Goal: Task Accomplishment & Management: Use online tool/utility

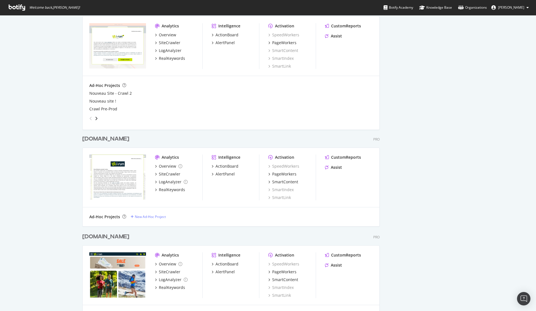
scroll to position [167, 0]
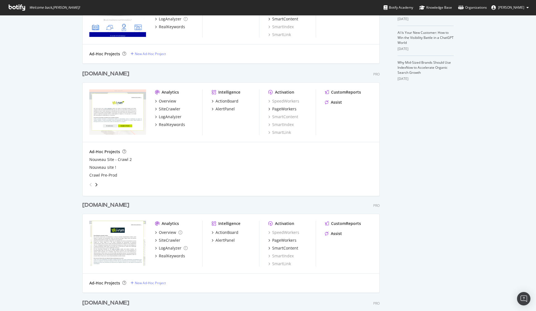
click at [98, 205] on div "[DOMAIN_NAME]" at bounding box center [105, 205] width 47 height 8
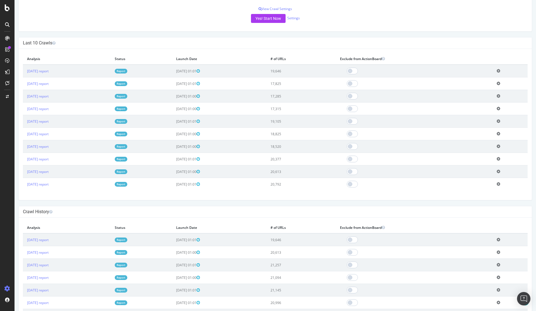
scroll to position [134, 0]
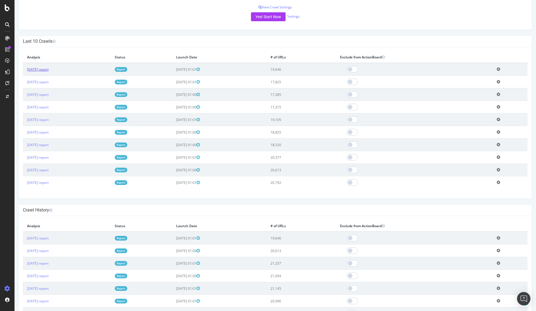
click at [47, 70] on link "[DATE] report" at bounding box center [37, 69] width 21 height 5
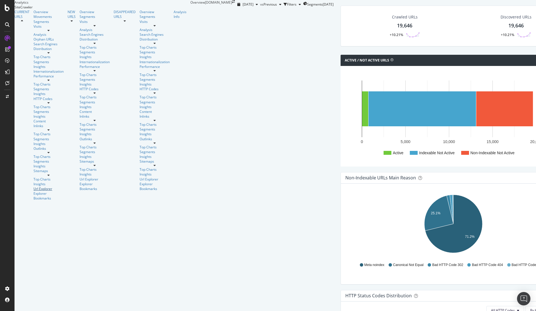
click at [33, 186] on div "Url Explorer" at bounding box center [48, 188] width 30 height 5
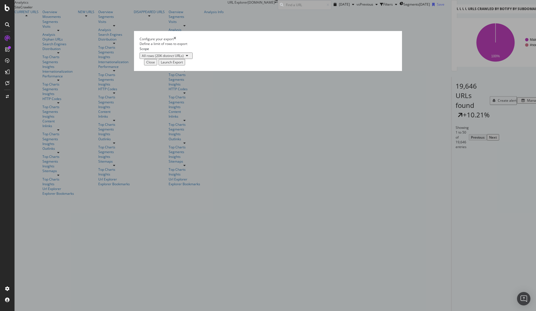
drag, startPoint x: 469, startPoint y: 198, endPoint x: 413, endPoint y: 128, distance: 89.4
click at [467, 197] on div "Configure your export Define a limit of rows to export Scope All rows (20K dist…" at bounding box center [268, 155] width 536 height 311
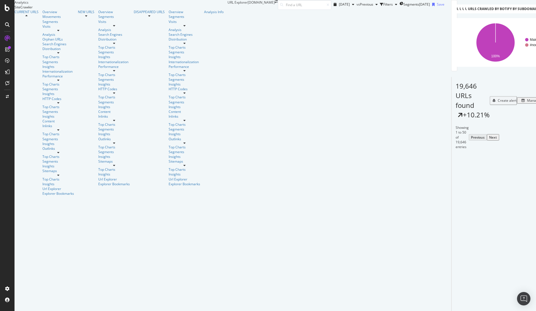
click at [527, 103] on div "Manage Columns" at bounding box center [540, 100] width 27 height 5
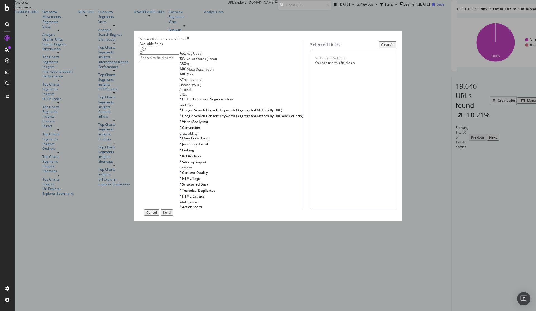
click at [182, 87] on div "No. of Words (Total) H1 Meta Description Title Is Indexable Show all ( 5 / 10 )" at bounding box center [241, 71] width 124 height 31
click at [185, 82] on span "Is Indexable" at bounding box center [194, 80] width 18 height 5
click at [182, 101] on span "URL Scheme and Segmentation" at bounding box center [207, 99] width 51 height 5
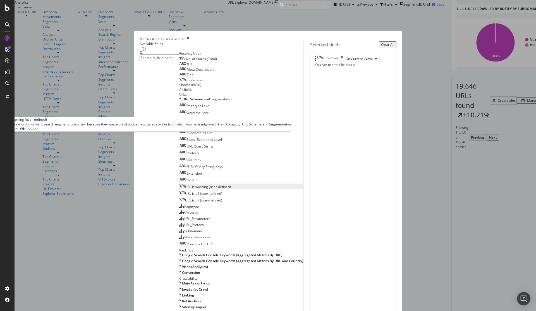
scroll to position [100, 0]
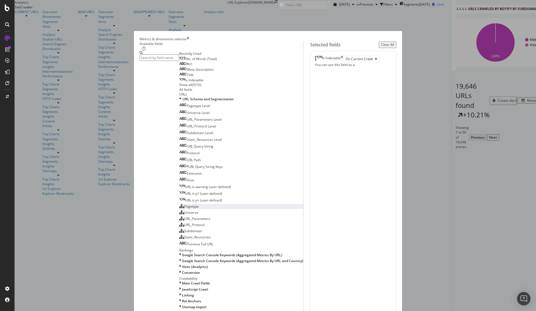
click at [199, 204] on div "Pagetype" at bounding box center [189, 206] width 20 height 5
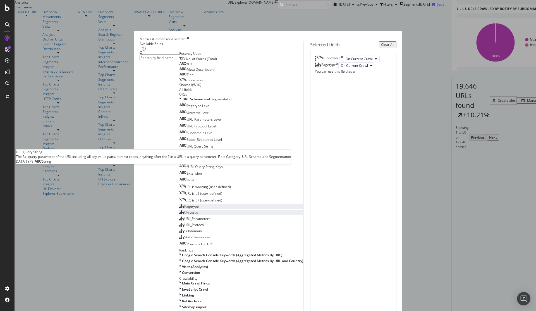
scroll to position [0, 0]
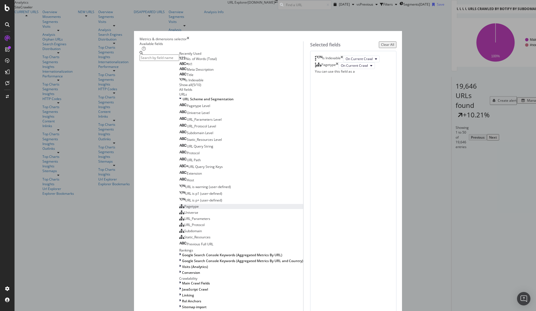
click at [179, 87] on div "Show all" at bounding box center [185, 84] width 13 height 5
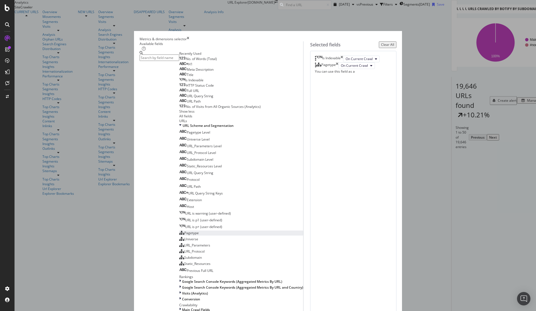
click at [179, 118] on div "All fields" at bounding box center [241, 116] width 124 height 5
click at [179, 123] on div "URLs" at bounding box center [241, 120] width 124 height 5
click at [186, 88] on span "HTTP Status Code" at bounding box center [200, 85] width 28 height 5
click at [179, 114] on div "Show less" at bounding box center [186, 111] width 15 height 5
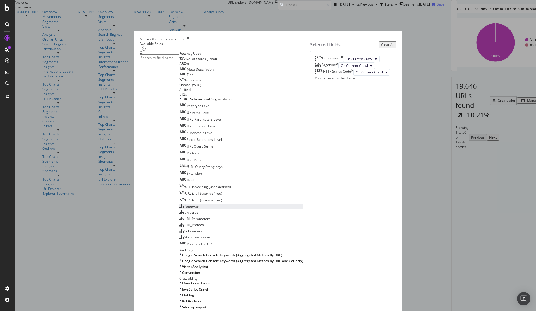
click at [179, 87] on div "Show all" at bounding box center [185, 84] width 13 height 5
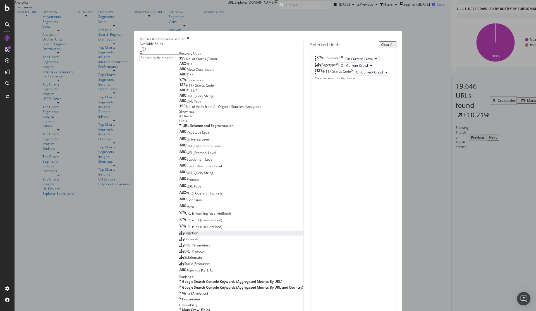
scroll to position [100, 0]
click at [205, 130] on div "Pagetype Level" at bounding box center [194, 132] width 31 height 5
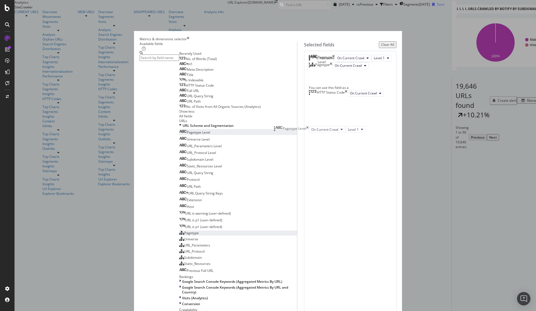
drag, startPoint x: 322, startPoint y: 152, endPoint x: 316, endPoint y: 128, distance: 25.0
click at [316, 128] on body "Analytics SiteCrawler CURRENT URLS Overview Movements Segments Visits Analysis …" at bounding box center [268, 155] width 536 height 311
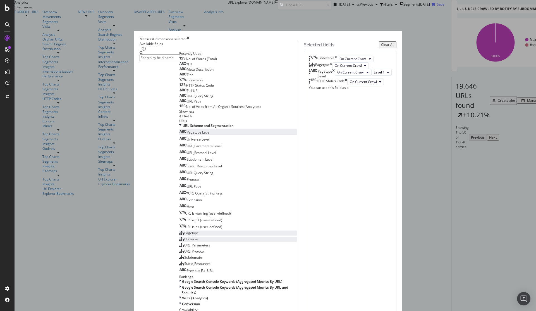
scroll to position [234, 0]
click at [182, 279] on span "Google Search Console Keywords (Aggregated Metrics By URL)" at bounding box center [232, 281] width 100 height 5
click at [193, 310] on div "No. of Clicks" at bounding box center [192, 314] width 26 height 5
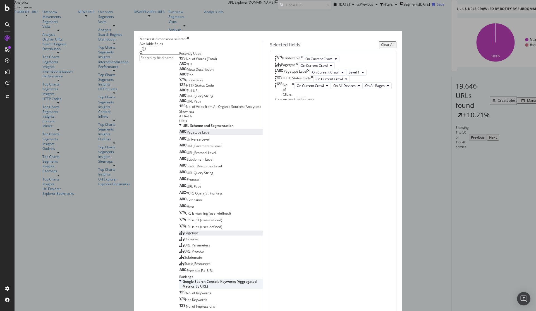
click at [179, 279] on icon "modal" at bounding box center [180, 283] width 2 height 9
click at [182, 300] on span "Visits (Analytics)" at bounding box center [195, 302] width 26 height 5
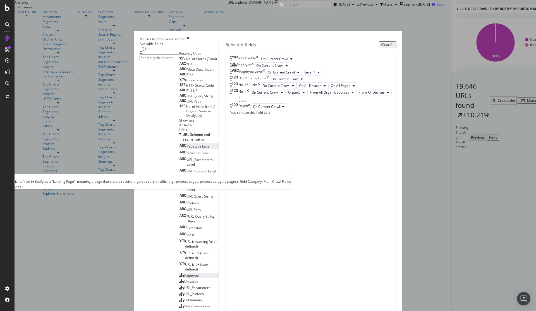
scroll to position [402, 0]
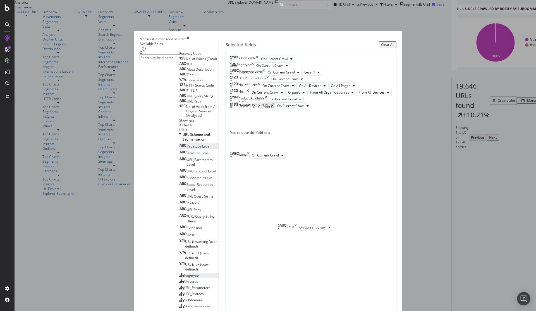
scroll to position [87, 0]
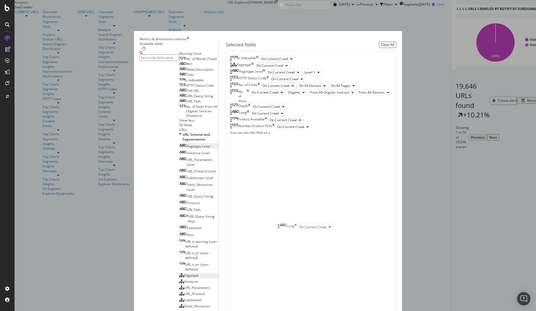
drag, startPoint x: 335, startPoint y: 184, endPoint x: 332, endPoint y: 220, distance: 36.1
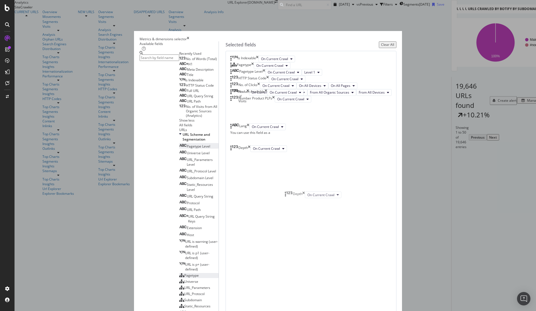
drag, startPoint x: 328, startPoint y: 147, endPoint x: 333, endPoint y: 196, distance: 49.7
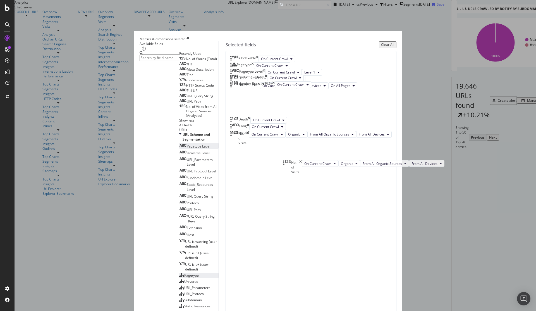
drag, startPoint x: 319, startPoint y: 116, endPoint x: 318, endPoint y: 125, distance: 8.9
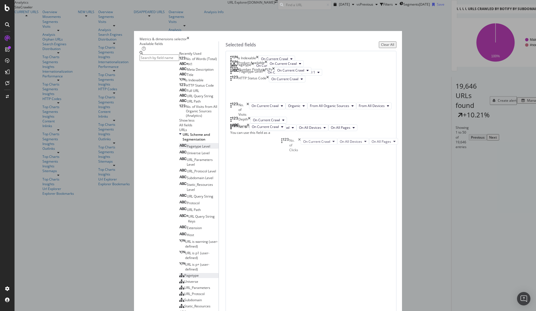
drag, startPoint x: 317, startPoint y: 88, endPoint x: 318, endPoint y: 140, distance: 51.6
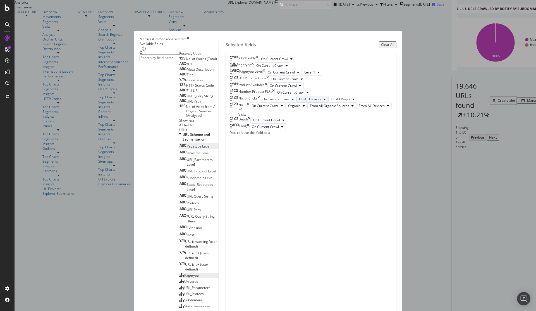
scroll to position [0, 0]
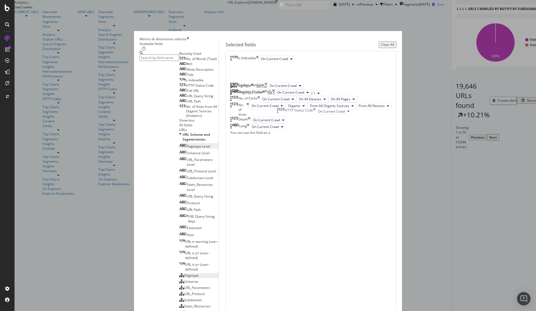
drag, startPoint x: 322, startPoint y: 153, endPoint x: 319, endPoint y: 111, distance: 42.5
click at [319, 111] on body "Analytics SiteCrawler CURRENT URLS Overview Movements Segments Visits Analysis …" at bounding box center [268, 155] width 536 height 311
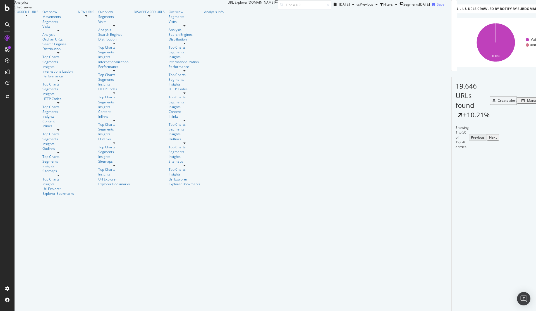
drag, startPoint x: 391, startPoint y: 228, endPoint x: 71, endPoint y: 207, distance: 320.6
click at [527, 103] on div "Manage Columns" at bounding box center [540, 100] width 27 height 5
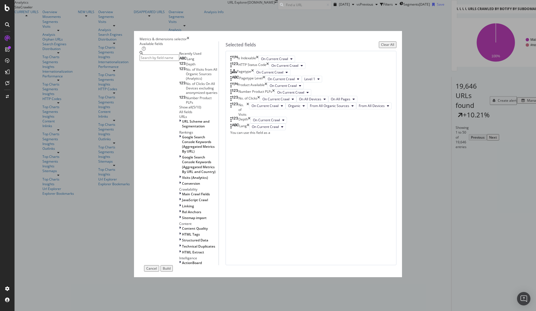
click at [254, 76] on icon "times" at bounding box center [252, 72] width 3 height 7
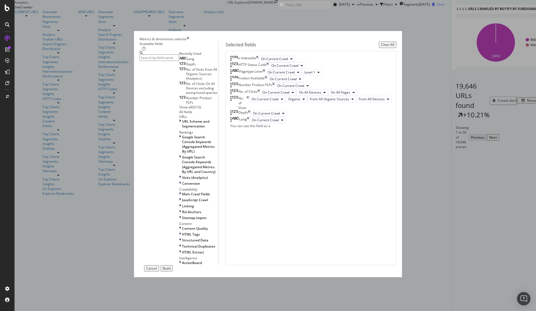
scroll to position [66, 0]
click at [171, 266] on div "Build" at bounding box center [167, 268] width 8 height 5
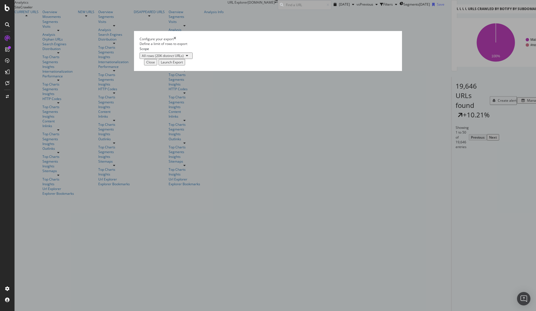
click at [183, 64] on div "Launch Export" at bounding box center [172, 62] width 22 height 5
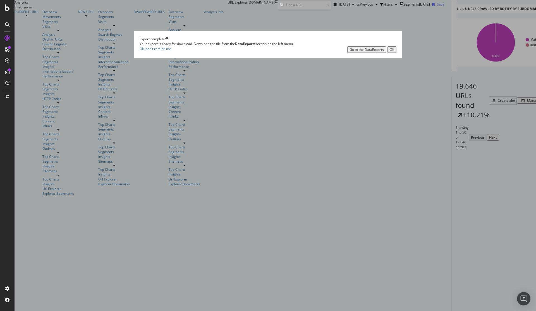
click at [349, 52] on div "Go to the DataExports" at bounding box center [366, 49] width 34 height 5
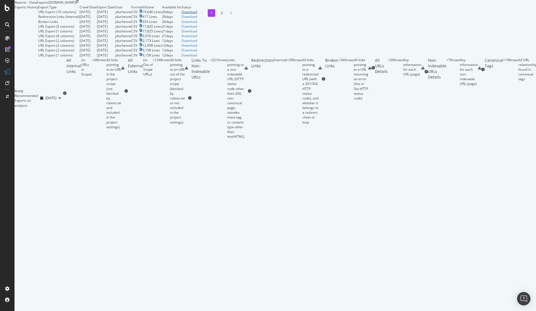
click at [197, 14] on div "Download" at bounding box center [189, 11] width 16 height 5
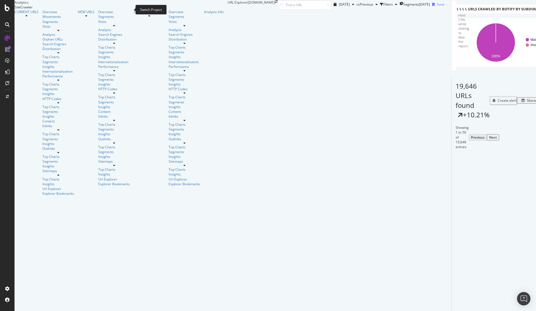
click at [275, 3] on icon "arrow-right-arrow-left" at bounding box center [276, 1] width 3 height 3
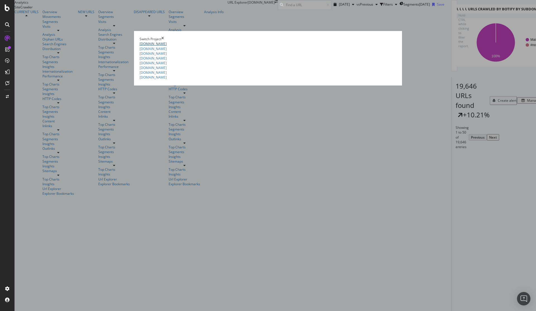
click at [140, 41] on link "[DOMAIN_NAME]" at bounding box center [153, 43] width 27 height 5
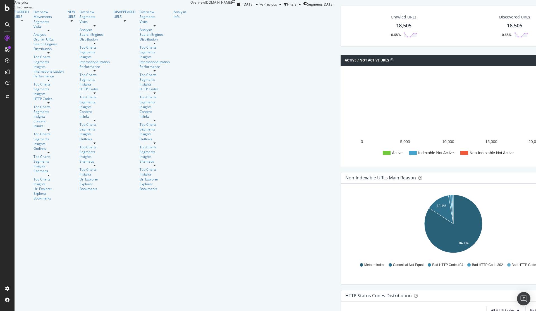
scroll to position [435, 0]
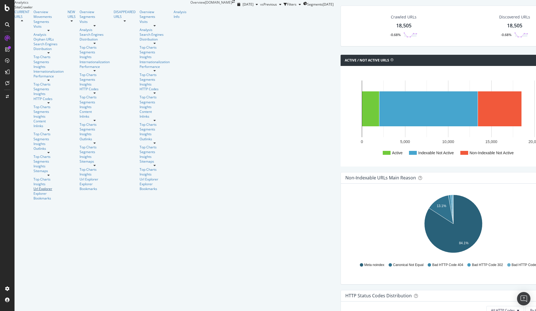
click at [36, 186] on div "Url Explorer" at bounding box center [48, 188] width 30 height 5
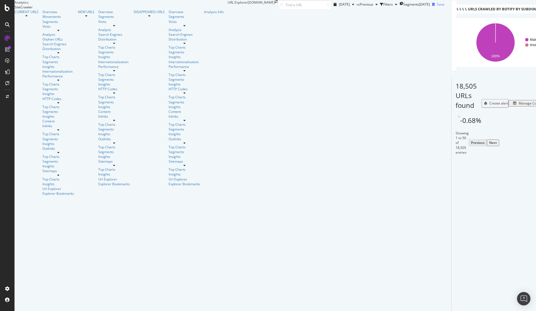
click at [519, 106] on div "Manage Columns" at bounding box center [532, 103] width 27 height 5
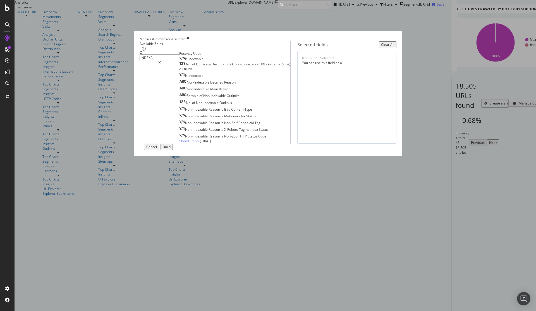
click at [188, 61] on span "Indexable" at bounding box center [195, 58] width 15 height 5
click at [179, 61] on input "INDEXA" at bounding box center [160, 57] width 40 height 6
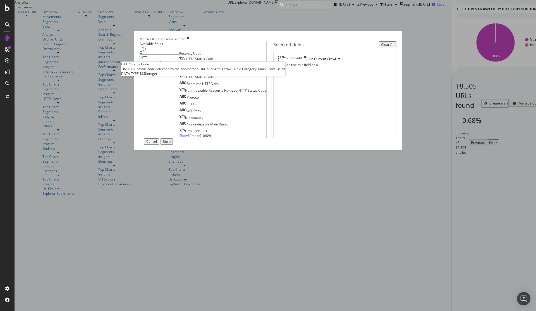
click at [206, 61] on span "Code" at bounding box center [210, 58] width 8 height 5
click at [179, 61] on input "HTT" at bounding box center [160, 57] width 40 height 6
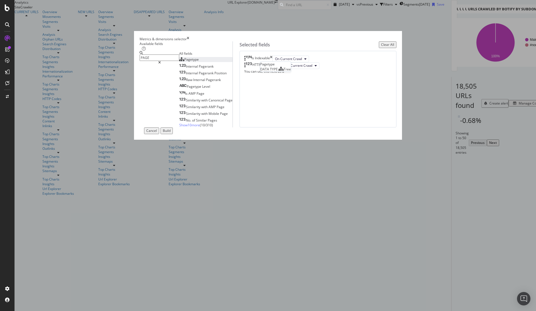
click at [184, 62] on span "Pagetype" at bounding box center [191, 59] width 15 height 5
click at [202, 89] on span "Level" at bounding box center [206, 86] width 8 height 5
click at [179, 61] on input "PAGE" at bounding box center [160, 57] width 40 height 6
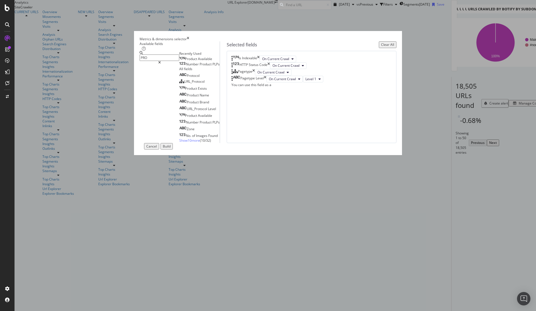
click at [198, 61] on span "Available" at bounding box center [205, 58] width 14 height 5
click at [200, 66] on span "Product" at bounding box center [206, 64] width 13 height 5
click at [179, 61] on input "PRO" at bounding box center [160, 57] width 40 height 6
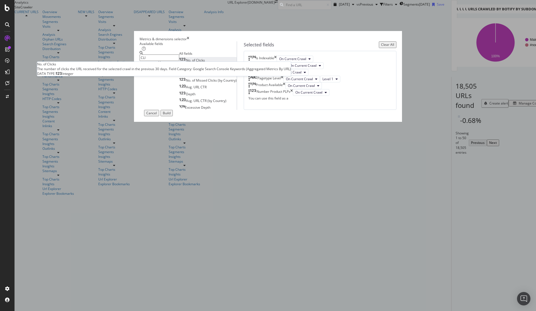
click at [192, 63] on div "No. of Clicks" at bounding box center [192, 60] width 26 height 5
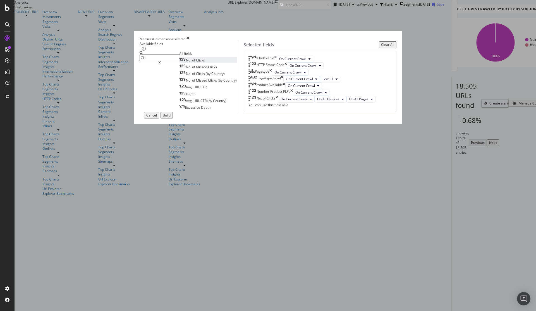
click at [179, 61] on input "CLI" at bounding box center [160, 57] width 40 height 6
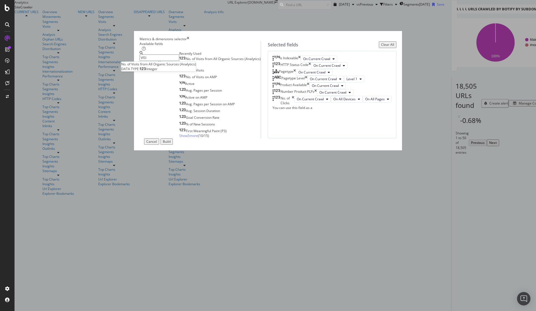
click at [213, 61] on span "All" at bounding box center [215, 58] width 5 height 5
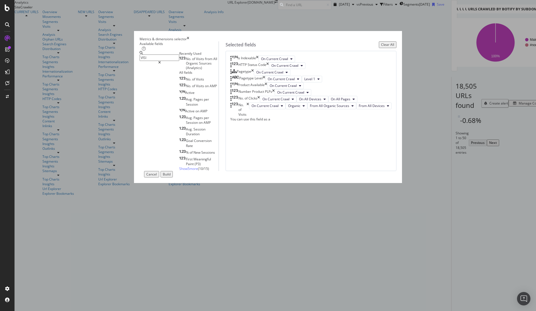
scroll to position [27, 0]
click at [179, 61] on input "VISI" at bounding box center [160, 57] width 40 height 6
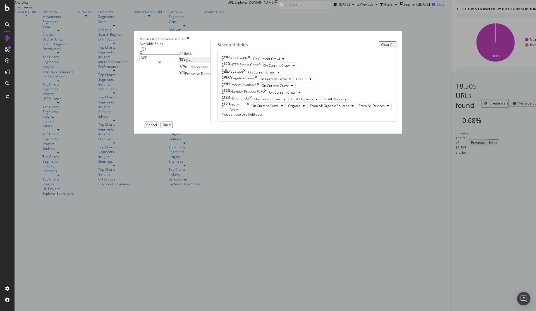
click at [180, 63] on div "Depth" at bounding box center [187, 60] width 16 height 5
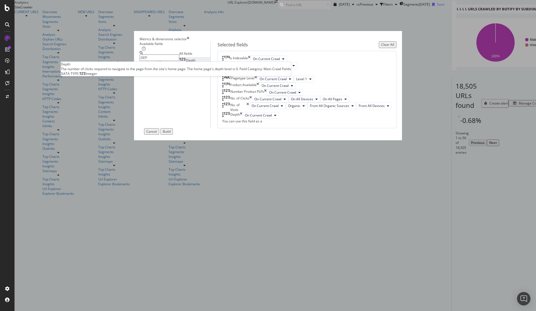
scroll to position [47, 0]
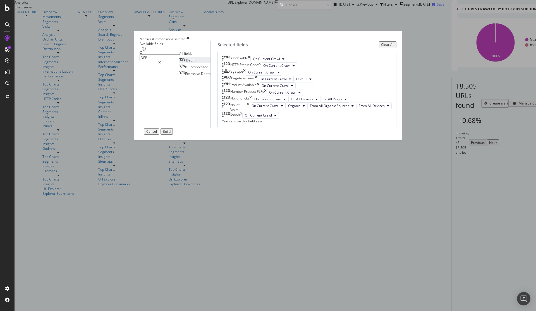
click at [174, 61] on input "DEP" at bounding box center [160, 57] width 40 height 6
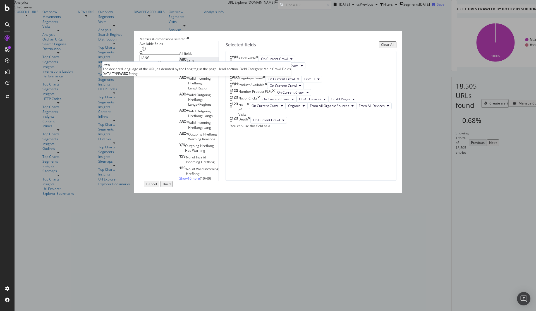
type input "LANG"
click at [187, 63] on span "Lang" at bounding box center [191, 60] width 8 height 5
click at [171, 186] on div "Build" at bounding box center [167, 183] width 8 height 5
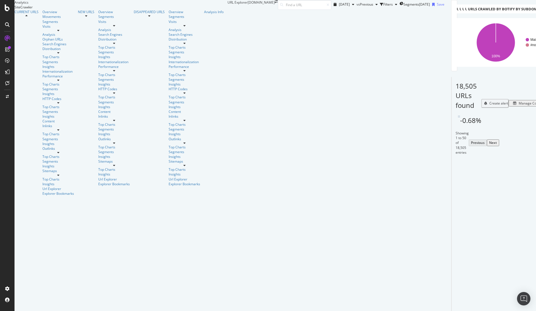
click at [519, 106] on div "Manage Columns" at bounding box center [532, 103] width 27 height 5
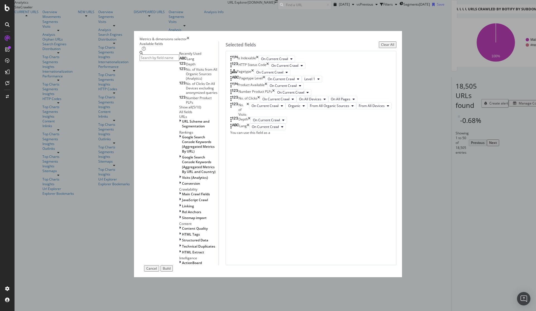
click at [189, 41] on icon "times" at bounding box center [188, 39] width 3 height 5
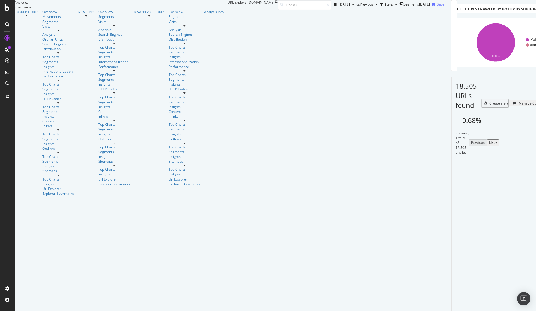
click at [519, 106] on div "Manage Columns" at bounding box center [532, 103] width 27 height 5
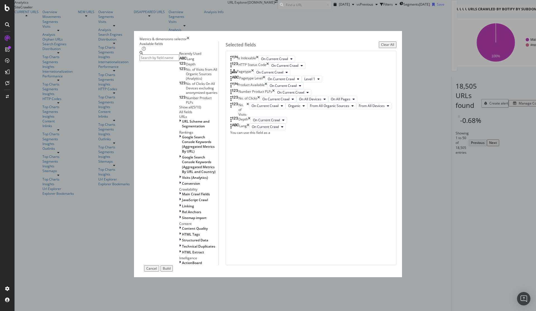
click at [254, 76] on icon "times" at bounding box center [252, 72] width 3 height 7
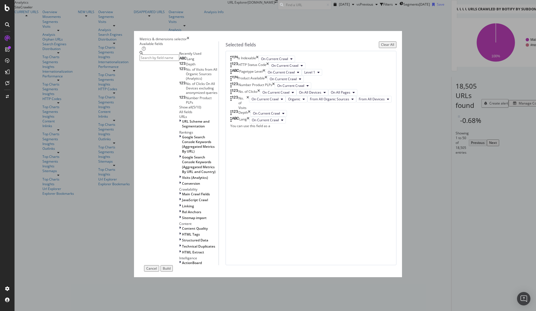
click at [171, 266] on div "Build" at bounding box center [167, 268] width 8 height 5
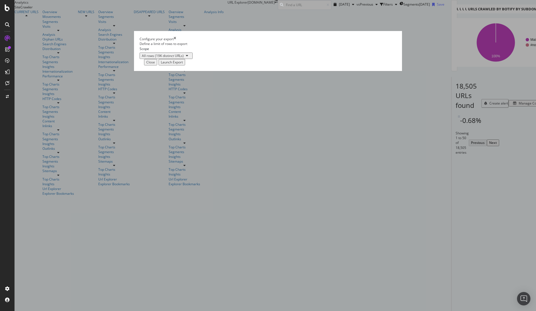
click at [183, 64] on div "Launch Export" at bounding box center [172, 62] width 22 height 5
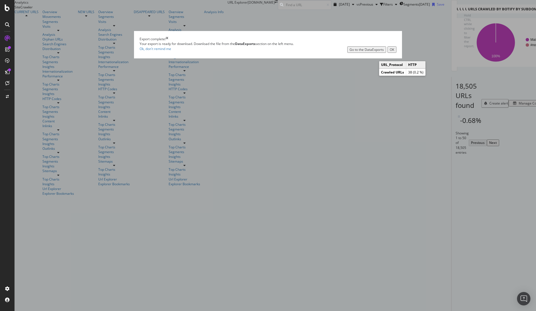
click at [349, 52] on div "Go to the DataExports" at bounding box center [366, 49] width 34 height 5
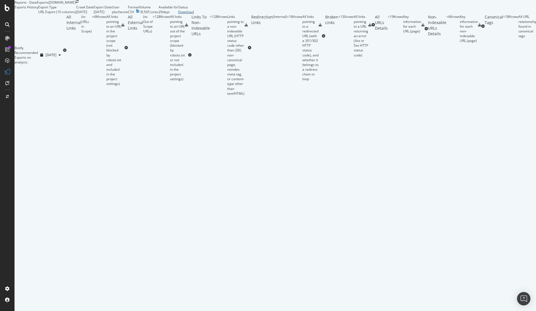
click at [194, 14] on div "Download" at bounding box center [186, 11] width 16 height 5
click at [9, 9] on icon at bounding box center [7, 7] width 5 height 7
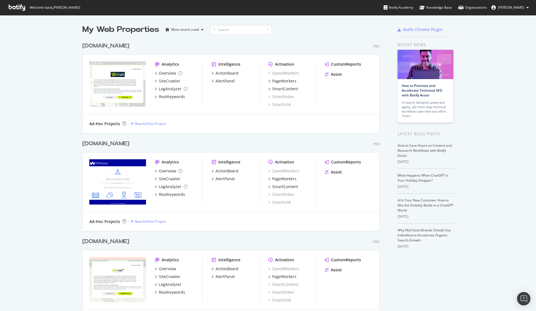
click at [95, 45] on div "[DOMAIN_NAME]" at bounding box center [105, 46] width 47 height 8
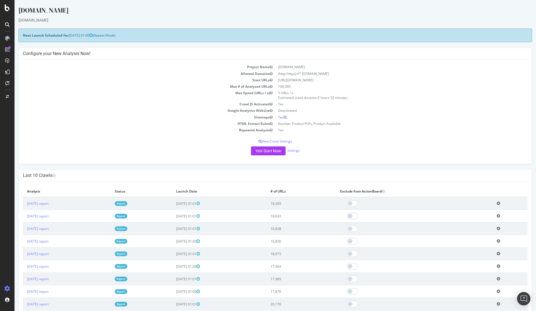
click at [7, 40] on icon at bounding box center [7, 38] width 4 height 4
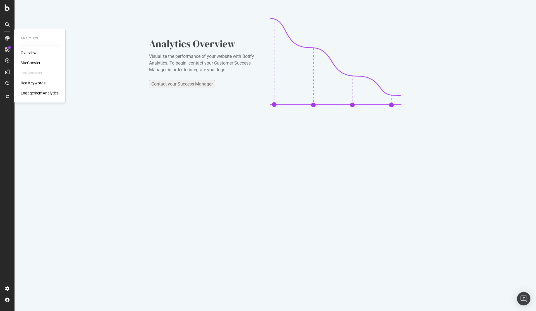
click at [29, 62] on div "SiteCrawler" at bounding box center [31, 63] width 20 height 6
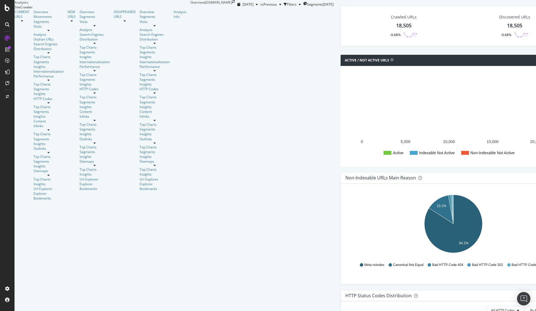
scroll to position [167, 0]
